Goal: Use online tool/utility: Utilize a website feature to perform a specific function

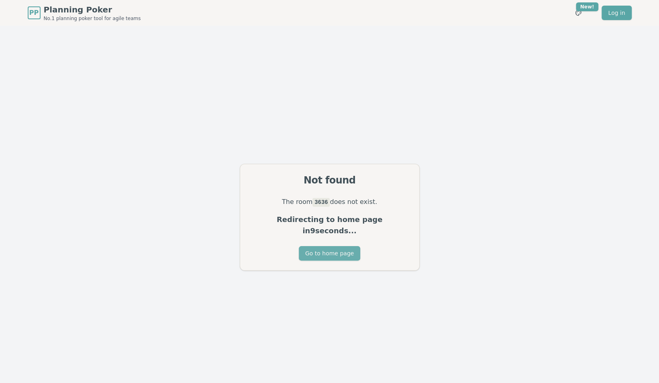
click at [326, 246] on button "Go to home page" at bounding box center [329, 253] width 61 height 14
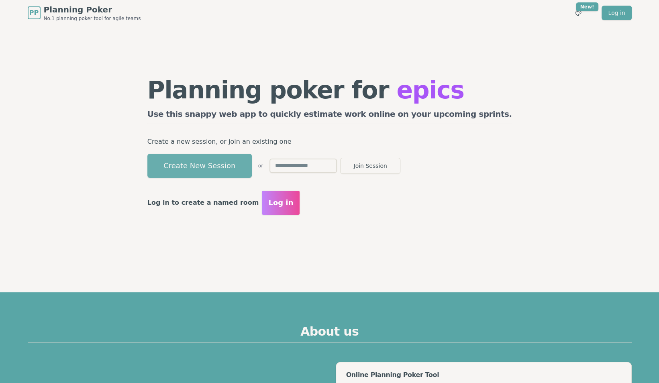
click at [227, 168] on button "Create New Session" at bounding box center [199, 166] width 104 height 24
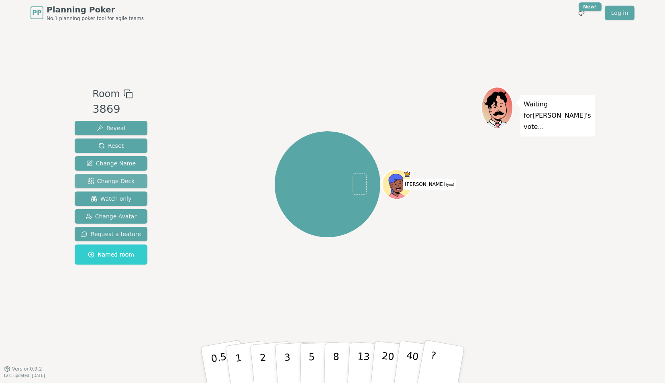
click at [107, 182] on span "Change Deck" at bounding box center [111, 181] width 47 height 8
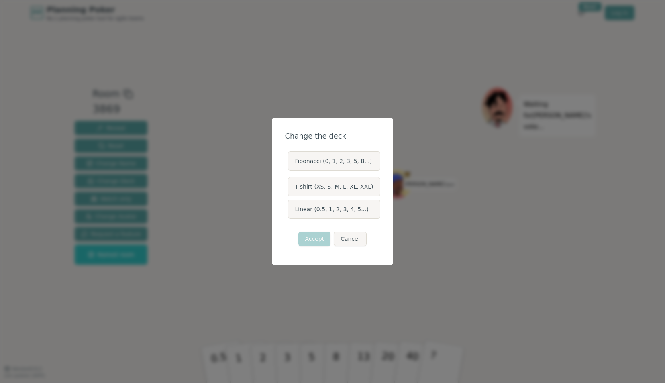
drag, startPoint x: 324, startPoint y: 205, endPoint x: 327, endPoint y: 227, distance: 22.3
click at [324, 205] on label "Linear (0.5, 1, 2, 3, 4, 5...)" at bounding box center [334, 209] width 92 height 19
click at [291, 206] on button "Linear (0.5, 1, 2, 3, 4, 5...)" at bounding box center [287, 209] width 6 height 6
click at [323, 237] on button "Accept" at bounding box center [314, 239] width 32 height 14
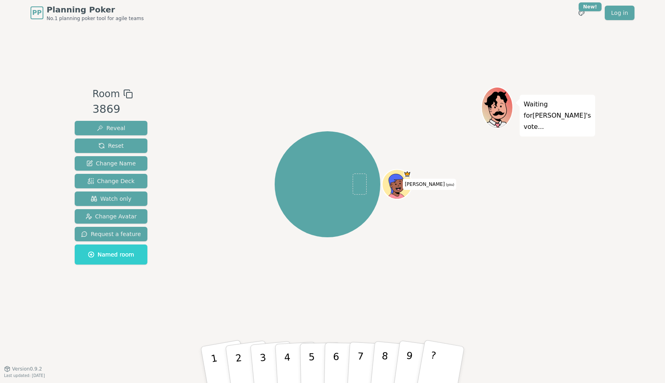
click at [126, 95] on icon at bounding box center [128, 94] width 10 height 10
click at [126, 97] on icon at bounding box center [128, 94] width 10 height 10
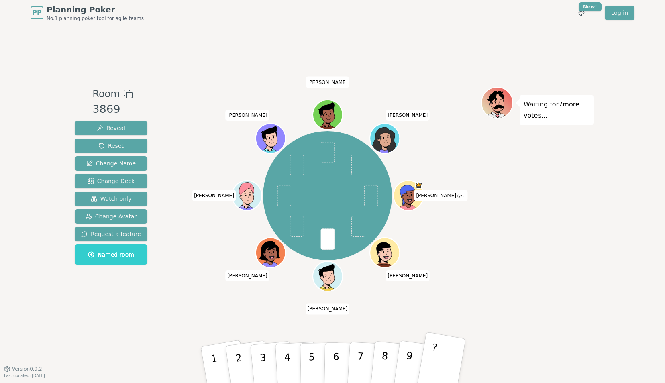
click at [436, 352] on button "?" at bounding box center [441, 365] width 50 height 66
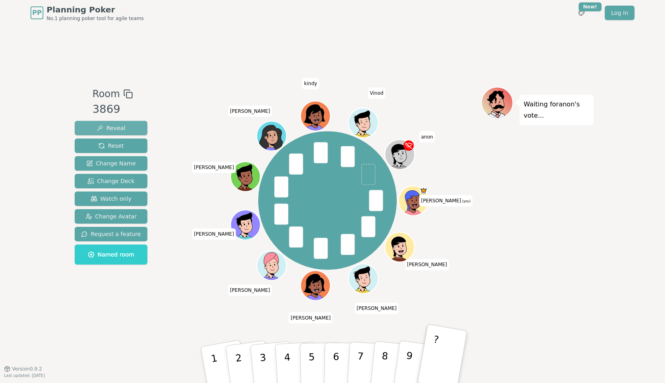
click at [123, 128] on button "Reveal" at bounding box center [111, 128] width 73 height 14
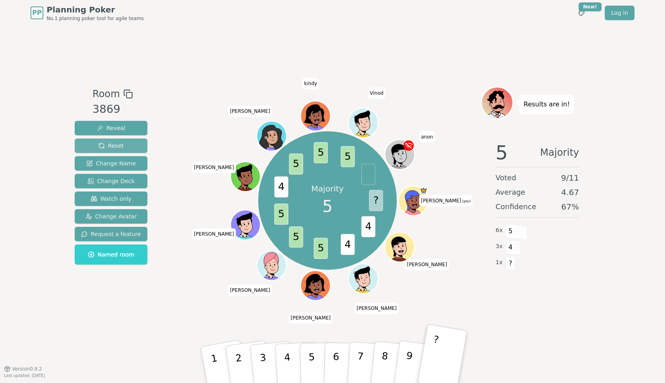
click at [107, 145] on span "Reset" at bounding box center [110, 146] width 25 height 8
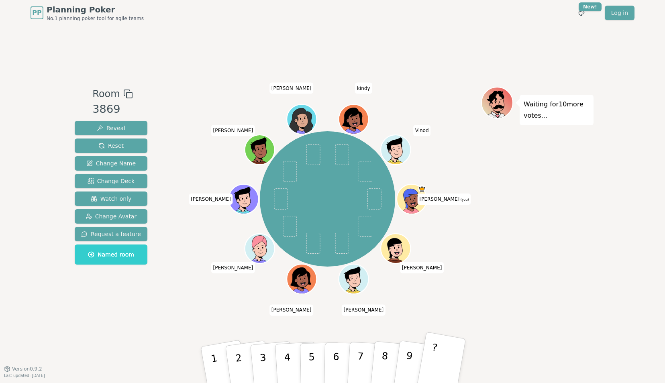
click at [442, 359] on button "?" at bounding box center [441, 365] width 50 height 66
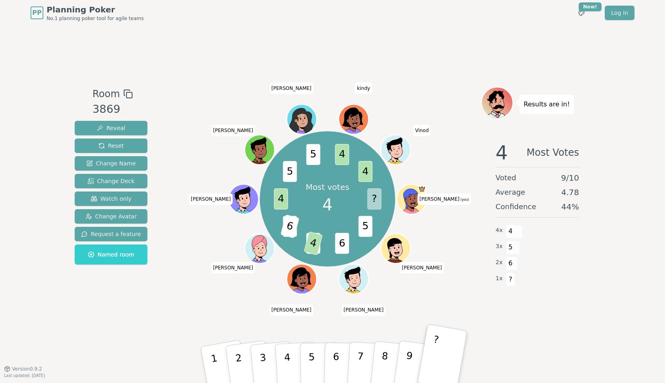
drag, startPoint x: 122, startPoint y: 143, endPoint x: 165, endPoint y: 171, distance: 51.0
click at [122, 143] on button "Reset" at bounding box center [111, 146] width 73 height 14
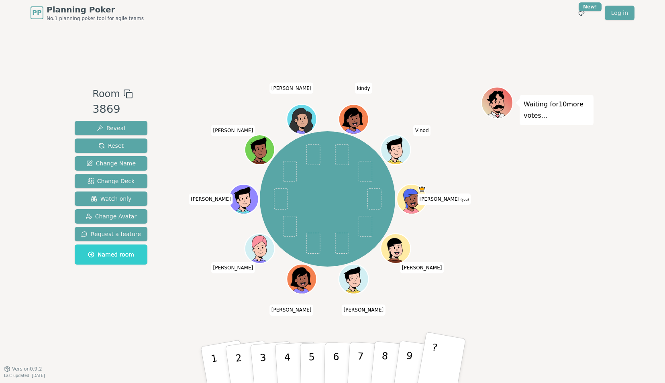
drag, startPoint x: 449, startPoint y: 355, endPoint x: 488, endPoint y: 383, distance: 48.1
click at [449, 355] on button "?" at bounding box center [441, 365] width 50 height 66
click at [112, 148] on span "Reset" at bounding box center [110, 146] width 25 height 8
click at [439, 353] on button "?" at bounding box center [441, 365] width 50 height 66
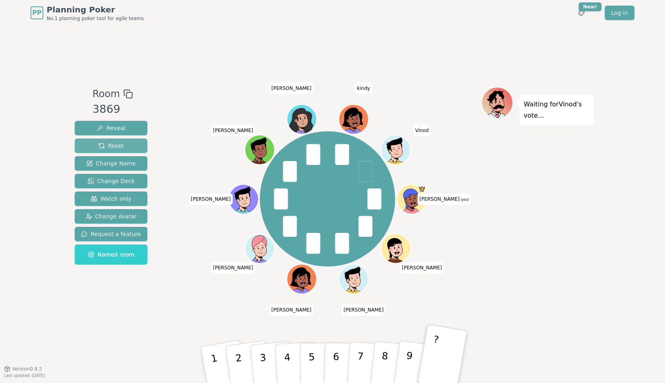
click at [115, 149] on span "Reset" at bounding box center [110, 146] width 25 height 8
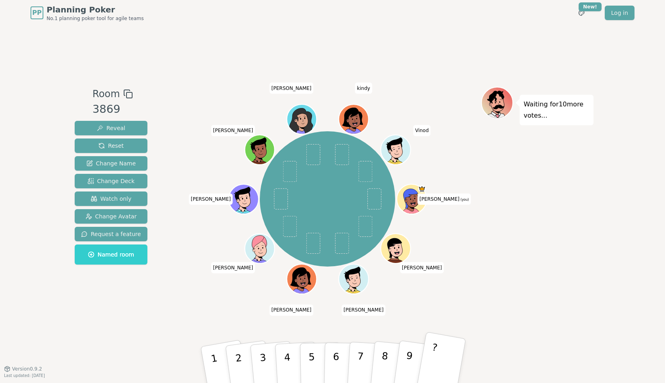
click at [441, 357] on button "?" at bounding box center [441, 365] width 50 height 66
